Goal: Check status

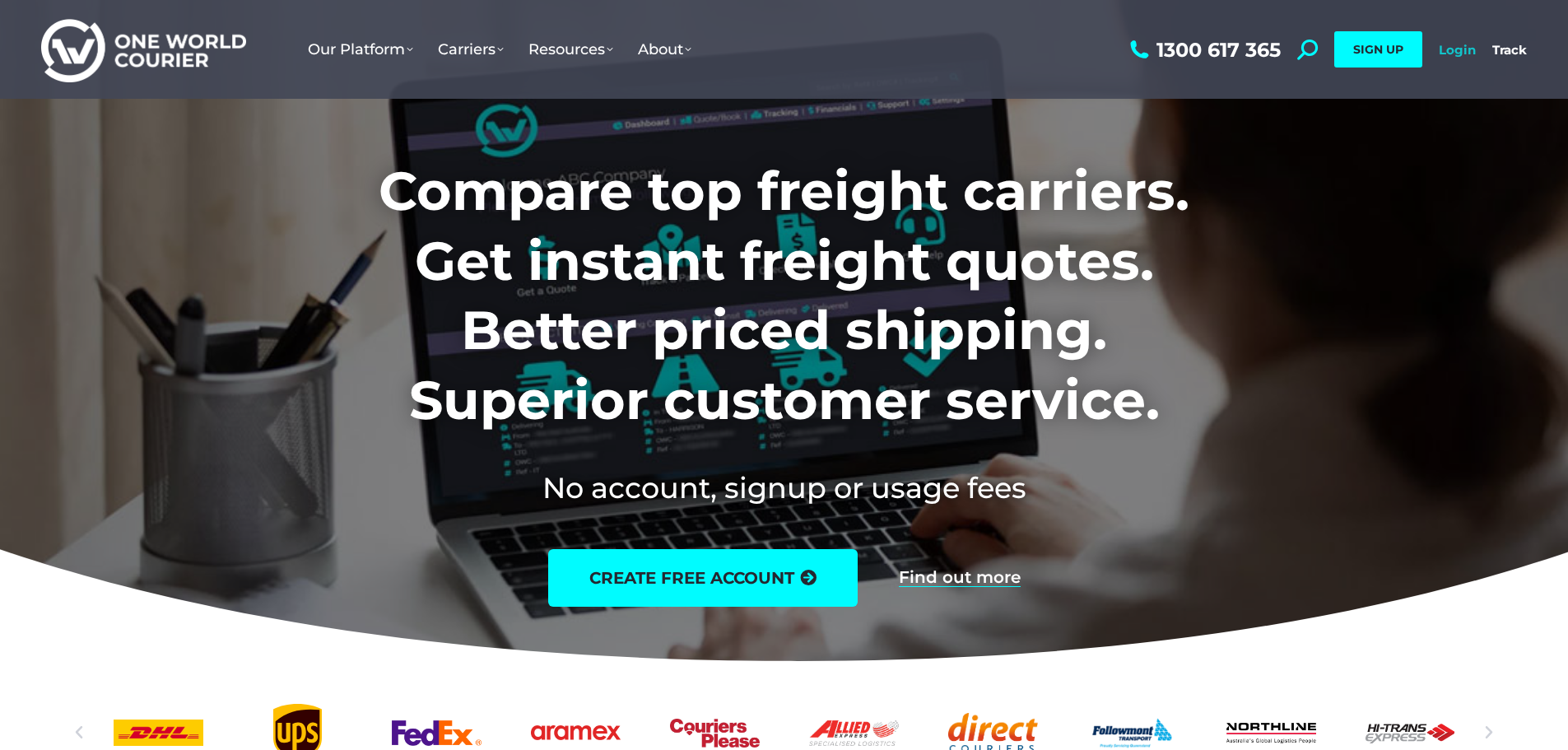
click at [1459, 47] on link "Login" at bounding box center [1456, 50] width 37 height 16
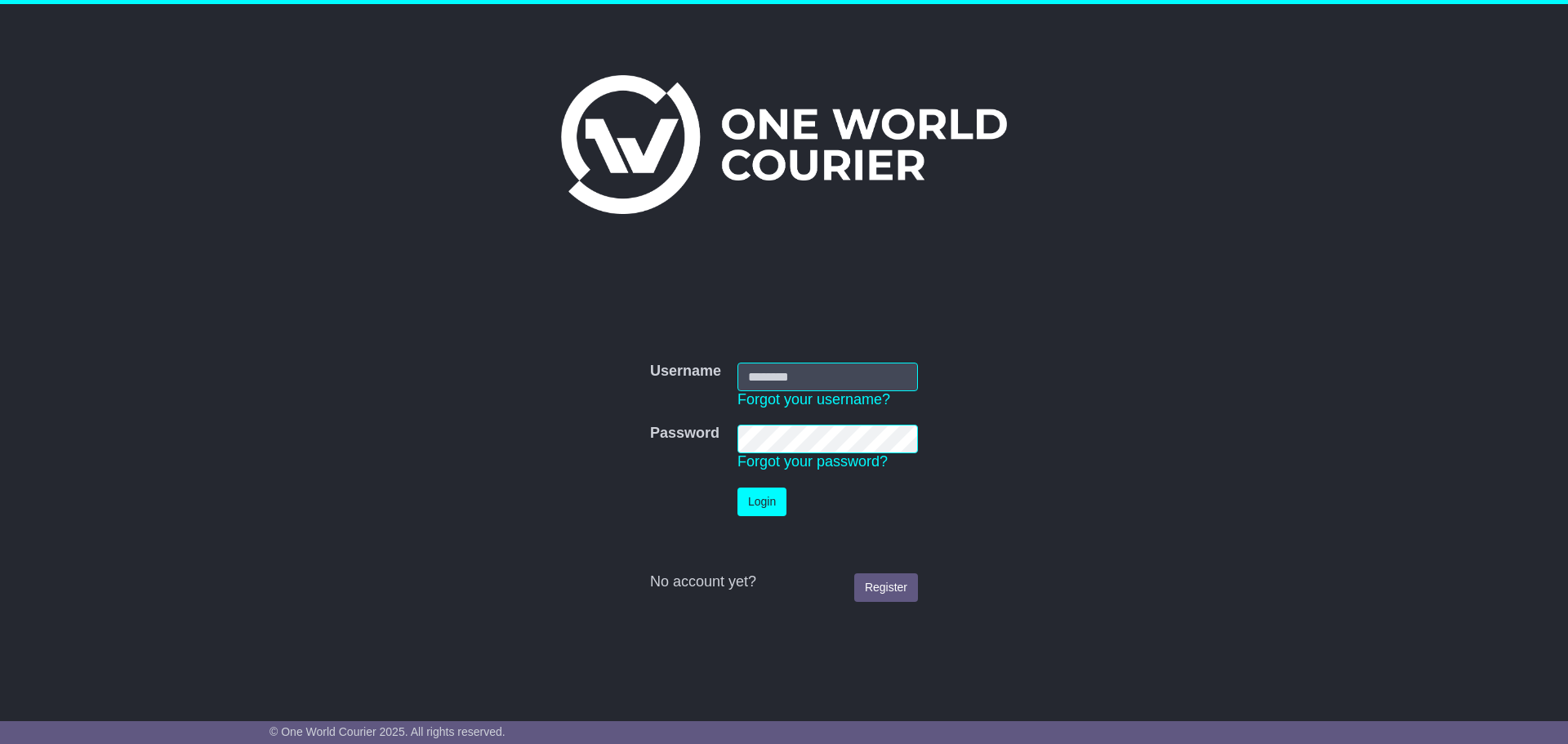
type input "**********"
click at [781, 502] on button "Login" at bounding box center [762, 501] width 49 height 29
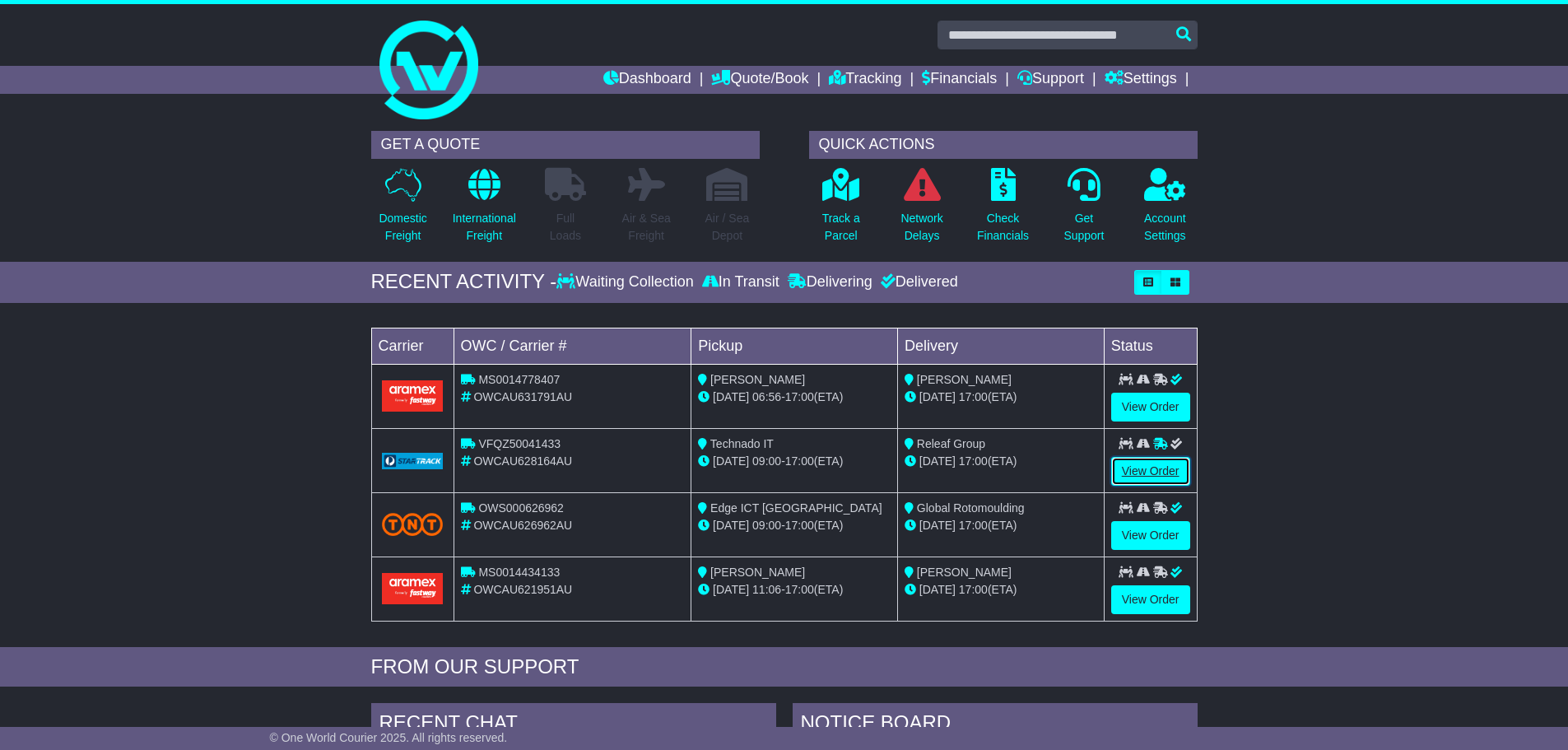
click at [1129, 478] on link "View Order" at bounding box center [1150, 470] width 79 height 29
